Goal: Information Seeking & Learning: Learn about a topic

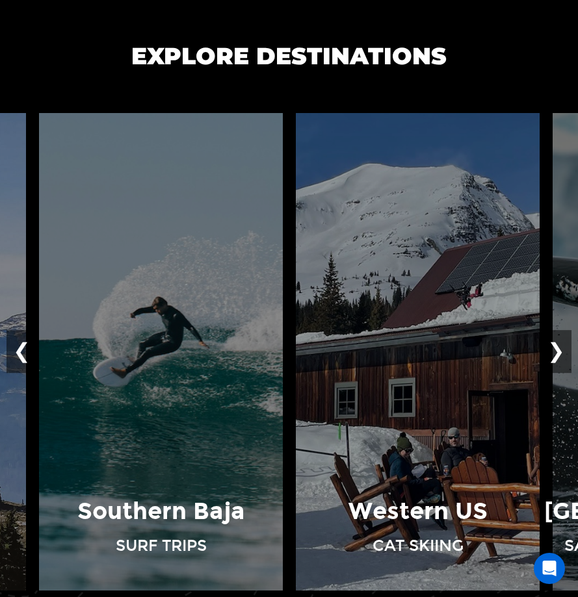
scroll to position [1318, 0]
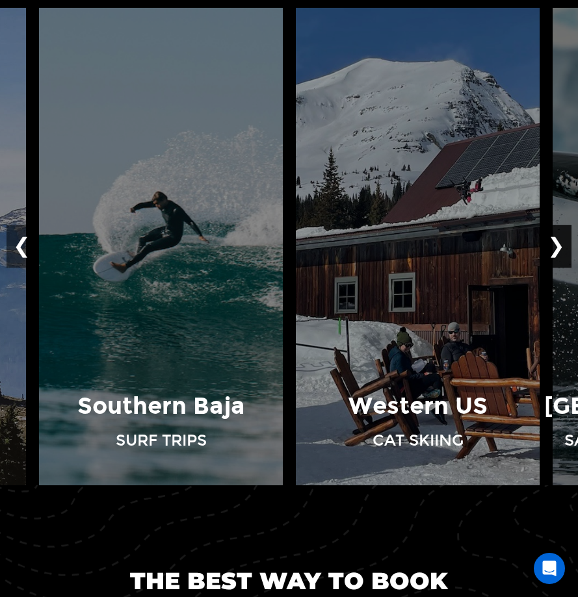
click at [561, 248] on button "❯" at bounding box center [556, 246] width 31 height 43
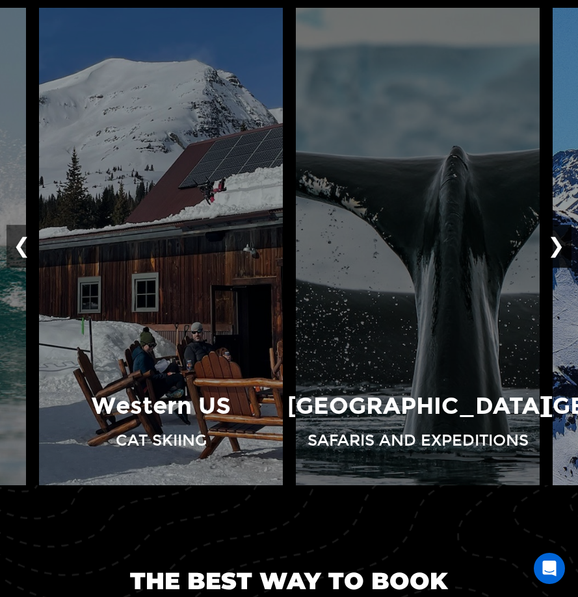
click at [561, 248] on button "❯" at bounding box center [556, 246] width 31 height 43
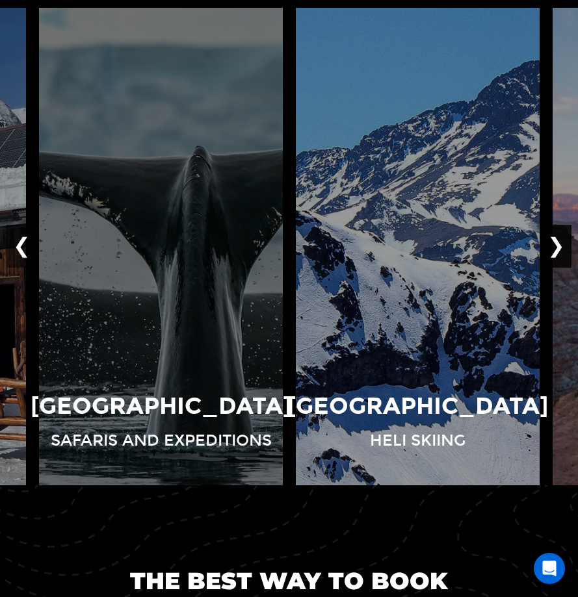
click at [561, 248] on button "❯" at bounding box center [556, 246] width 31 height 43
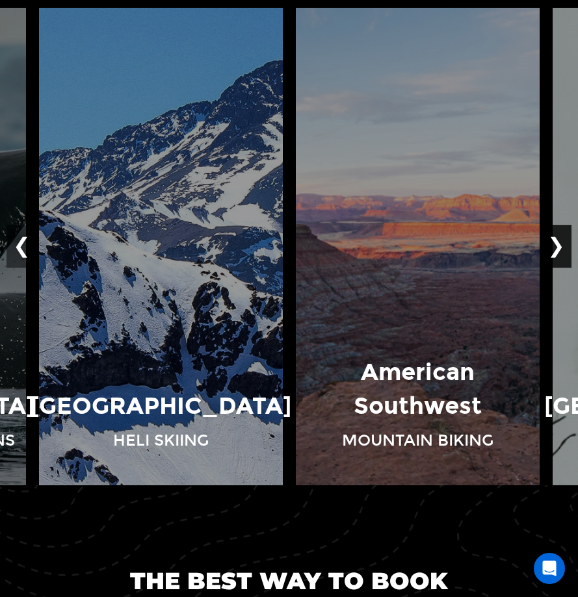
click at [561, 248] on button "❯" at bounding box center [556, 246] width 31 height 43
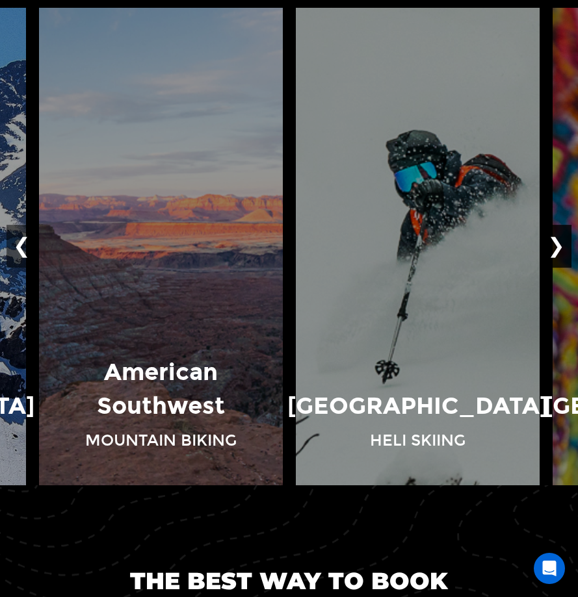
click at [561, 248] on button "❯" at bounding box center [556, 246] width 31 height 43
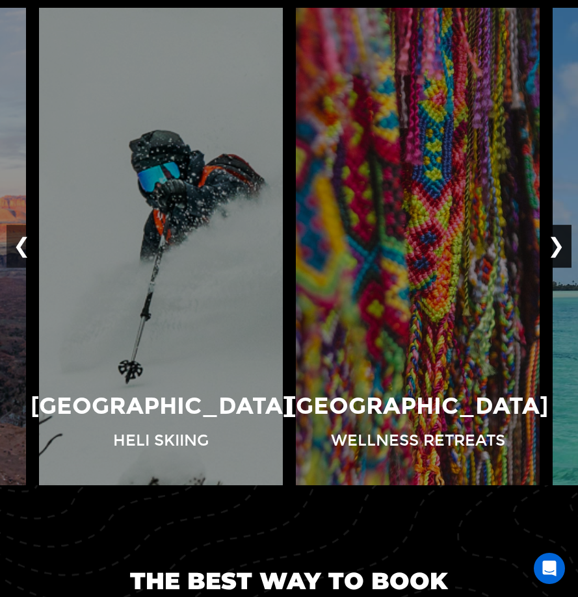
click at [561, 248] on button "❯" at bounding box center [556, 246] width 31 height 43
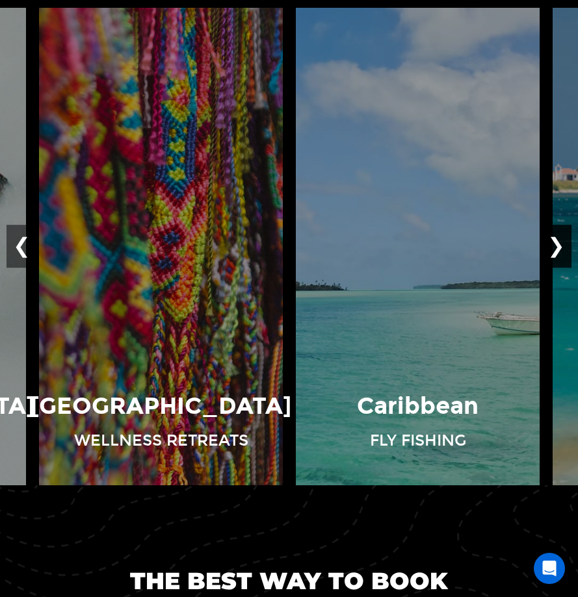
click at [561, 248] on button "❯" at bounding box center [556, 246] width 31 height 43
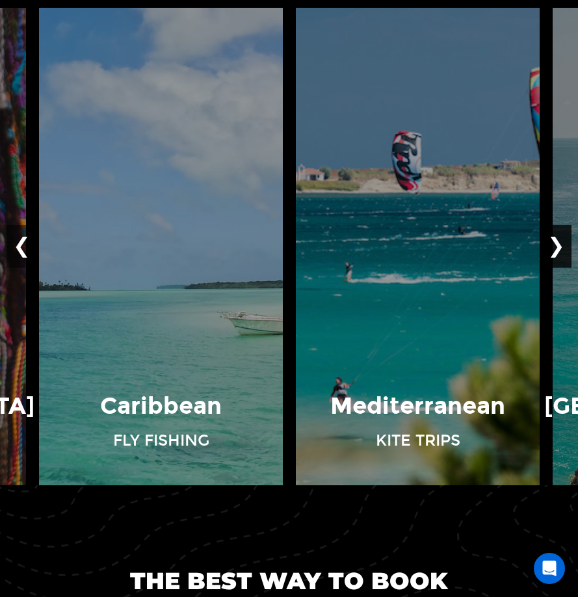
click at [561, 248] on button "❯" at bounding box center [556, 246] width 31 height 43
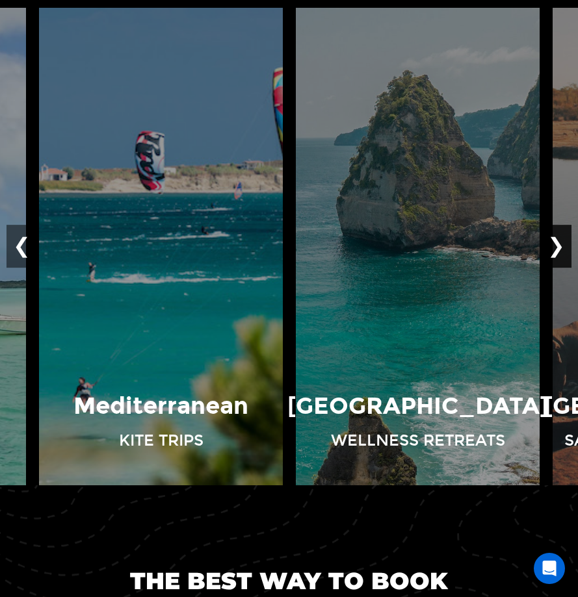
click at [561, 248] on button "❯" at bounding box center [556, 246] width 31 height 43
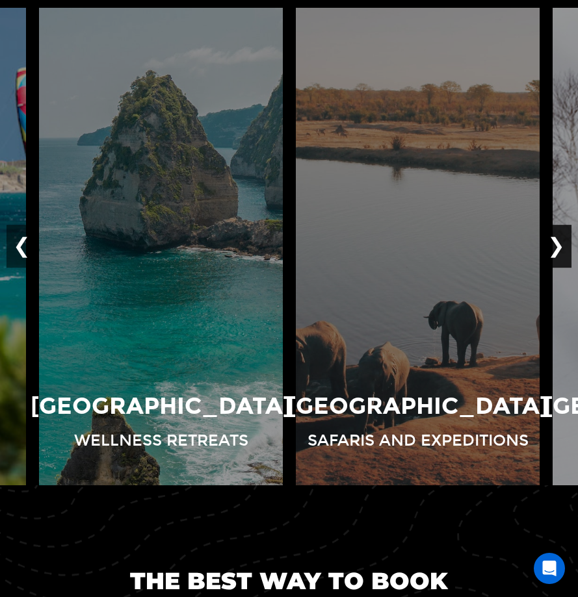
click at [561, 248] on button "❯" at bounding box center [556, 246] width 31 height 43
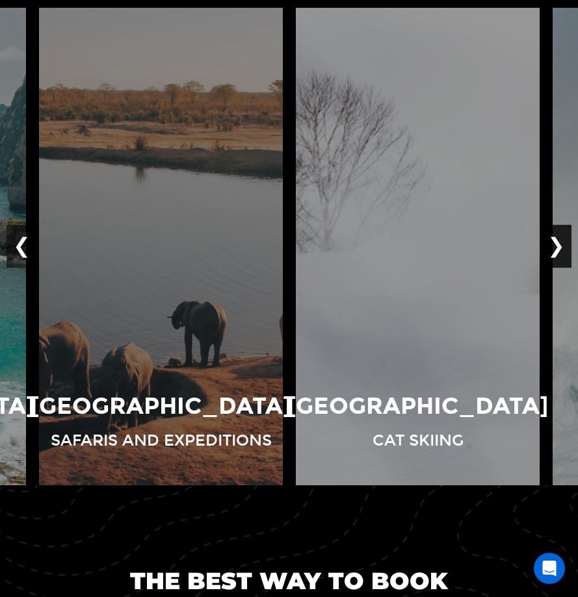
click at [561, 248] on button "❯" at bounding box center [556, 246] width 31 height 43
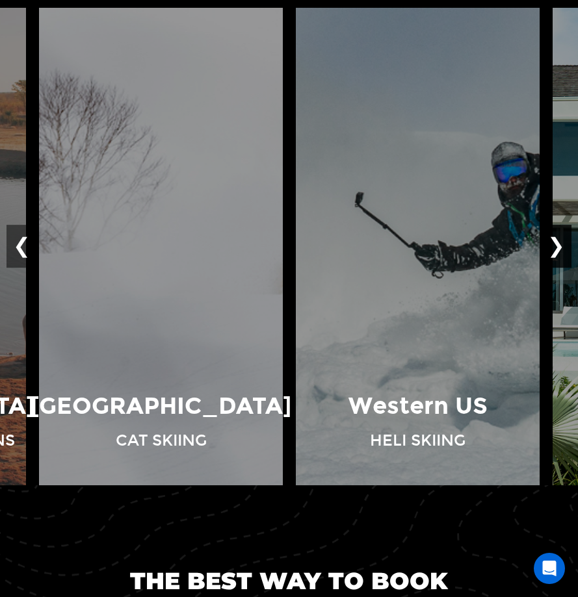
click at [561, 248] on button "❯" at bounding box center [556, 246] width 31 height 43
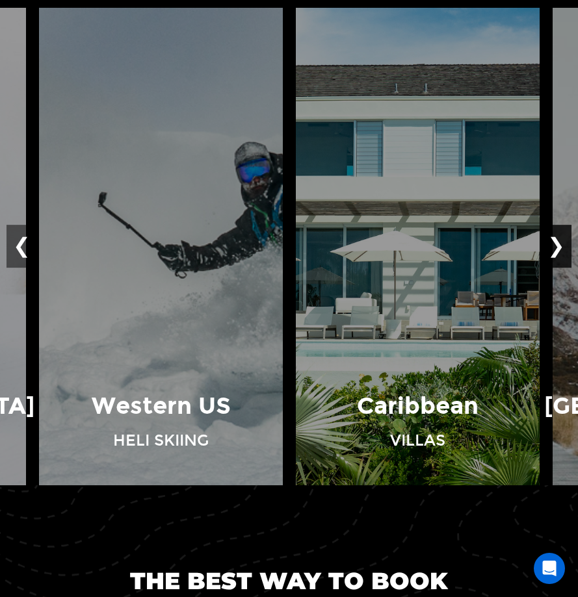
click at [561, 248] on button "❯" at bounding box center [556, 246] width 31 height 43
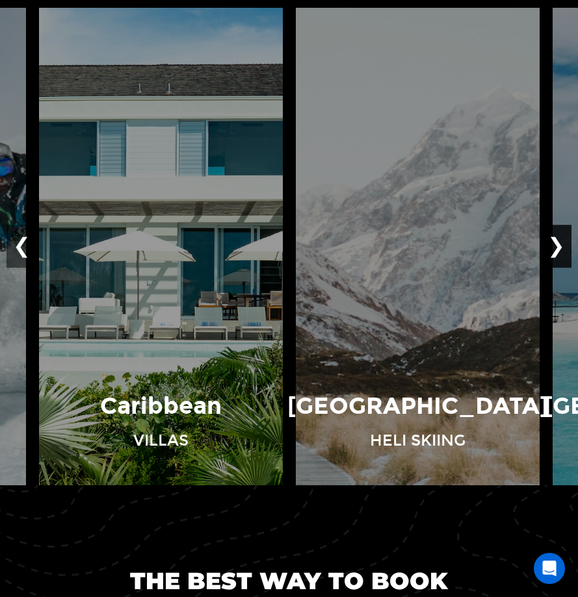
click at [561, 248] on button "❯" at bounding box center [556, 246] width 31 height 43
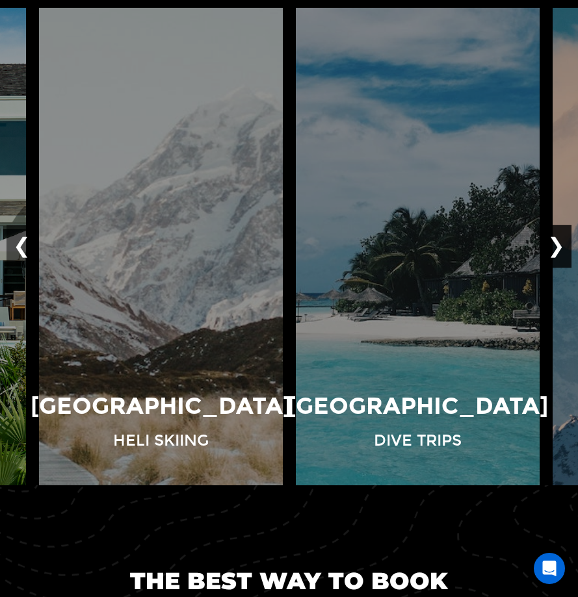
click at [561, 248] on button "❯" at bounding box center [556, 246] width 31 height 43
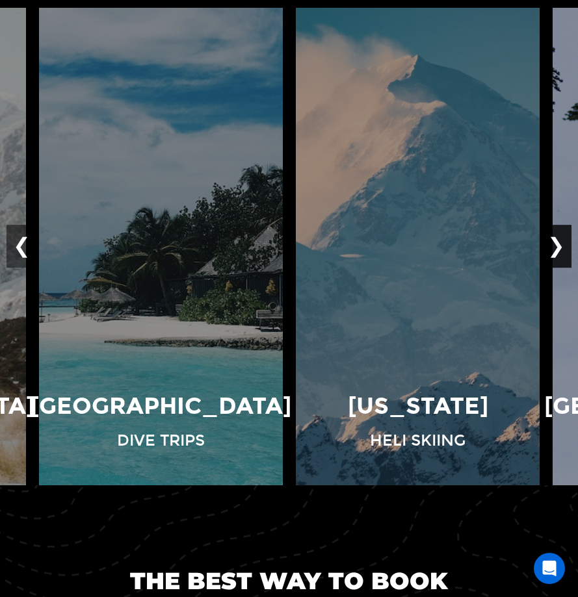
click at [563, 250] on button "❯" at bounding box center [556, 246] width 31 height 43
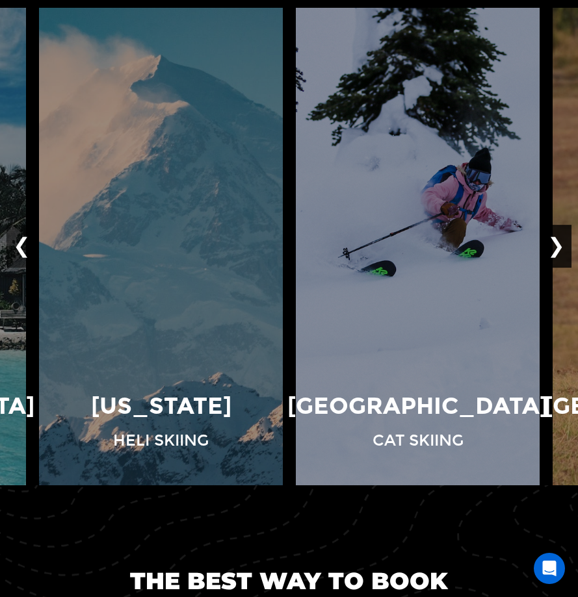
click at [563, 250] on button "❯" at bounding box center [556, 246] width 31 height 43
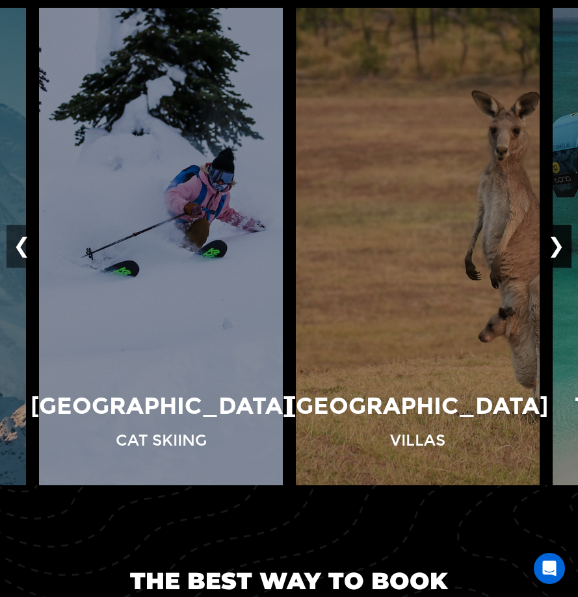
click at [563, 250] on button "❯" at bounding box center [556, 246] width 31 height 43
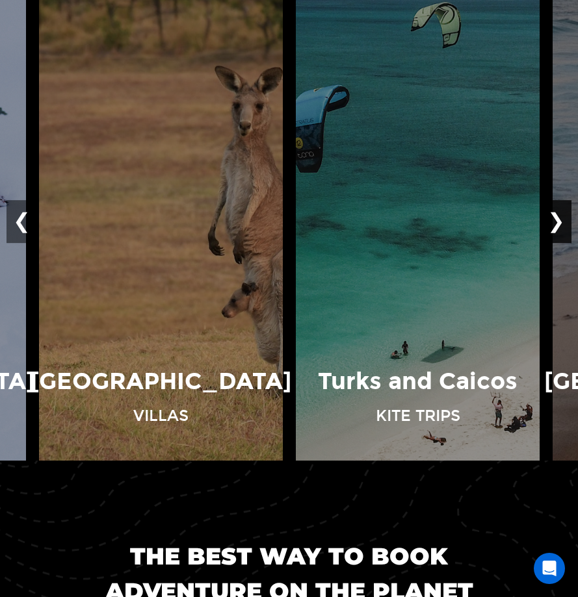
scroll to position [1336, 0]
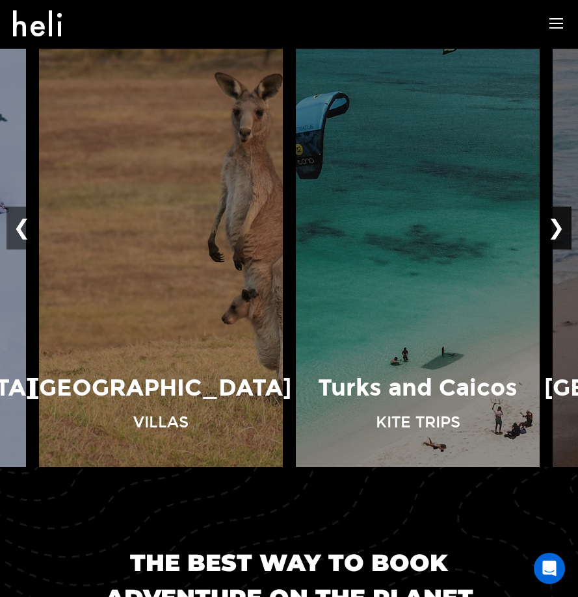
click at [563, 238] on button "❯" at bounding box center [556, 228] width 31 height 43
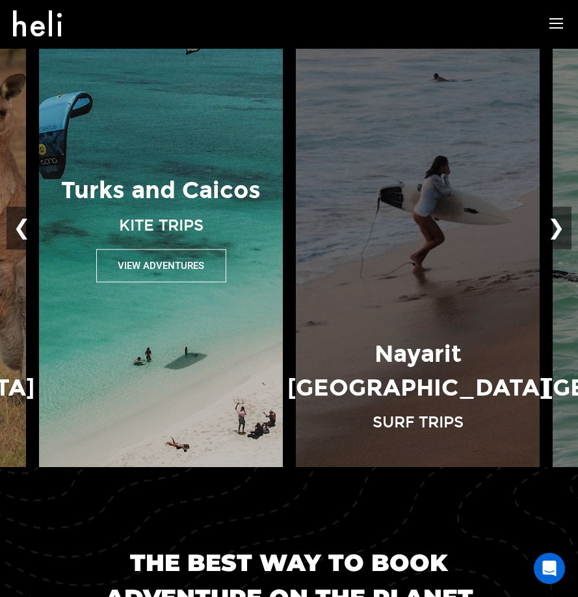
click at [166, 366] on img at bounding box center [160, 229] width 257 height 478
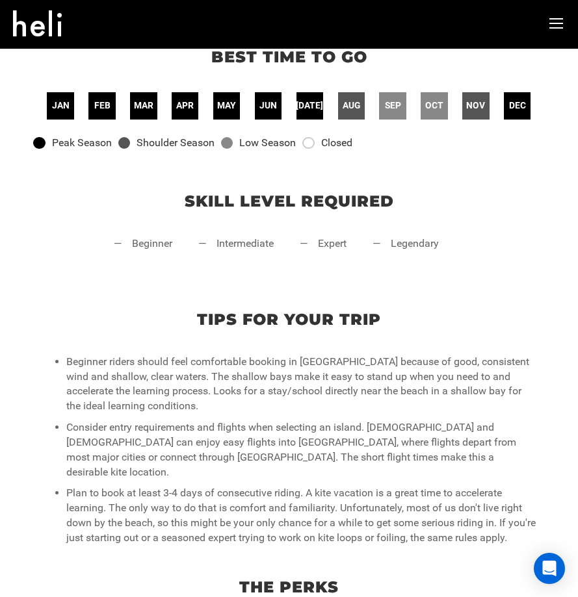
scroll to position [385, 0]
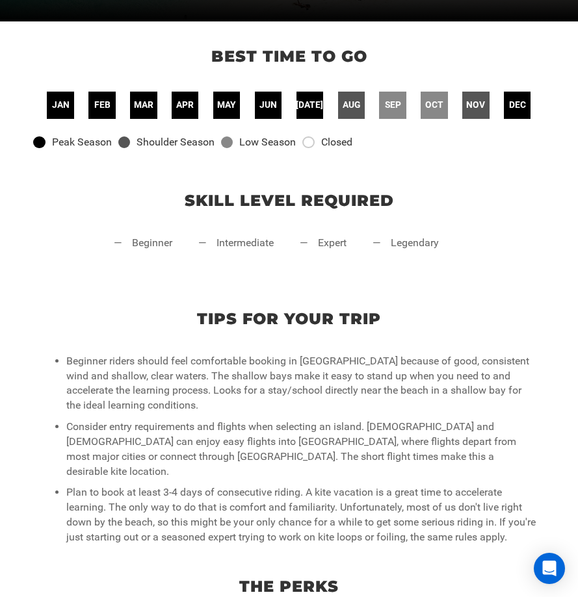
click at [329, 242] on li "— expert" at bounding box center [323, 255] width 47 height 39
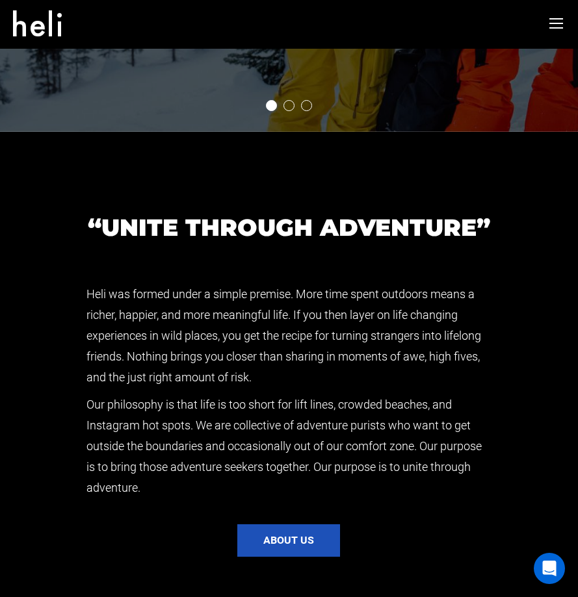
scroll to position [2554, 0]
